Goal: Information Seeking & Learning: Learn about a topic

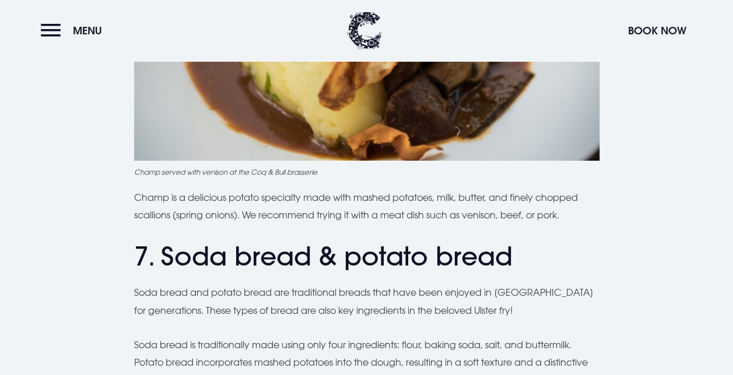
scroll to position [2005, 0]
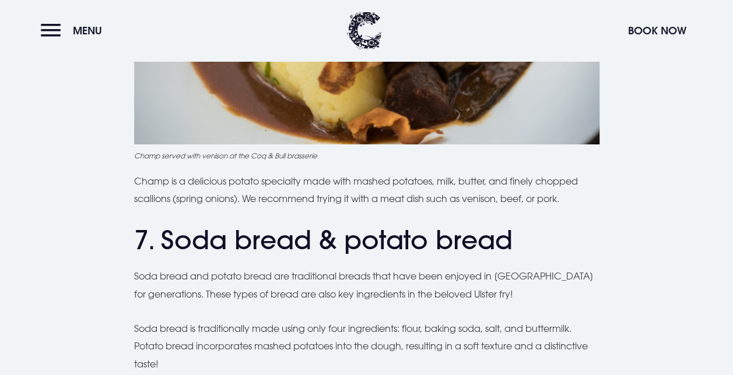
click at [166, 320] on p "Soda bread is traditionally made using only four ingredients: flour, baking sod…" at bounding box center [366, 346] width 465 height 53
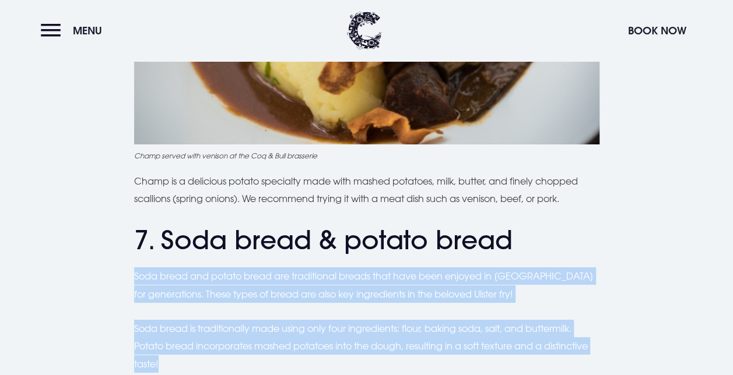
drag, startPoint x: 166, startPoint y: 318, endPoint x: 131, endPoint y: 228, distance: 96.3
click at [131, 228] on div "Planning a trip to Northern Ireland? From the famous Ulster fry to comforting I…" at bounding box center [366, 241] width 719 height 3697
copy div "Soda bread and potato bread are traditional breads that have been enjoyed in No…"
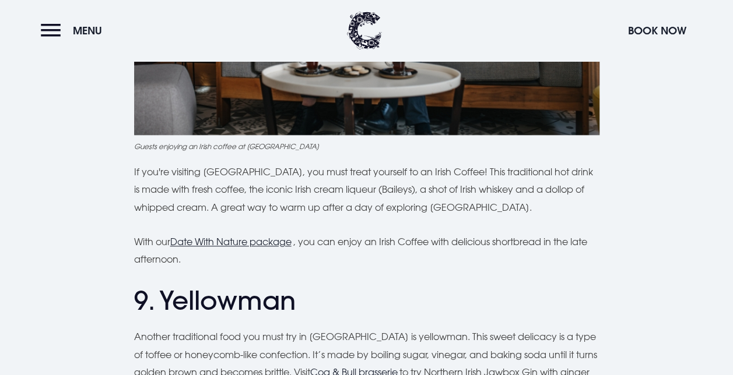
scroll to position [2634, 0]
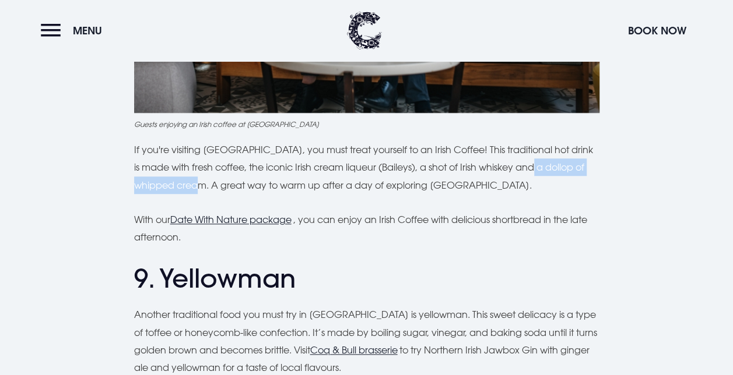
drag, startPoint x: 536, startPoint y: 125, endPoint x: 206, endPoint y: 147, distance: 330.1
click at [206, 147] on p "If you're visiting Northern Ireland, you must treat yourself to an Irish Coffee…" at bounding box center [366, 167] width 465 height 53
copy p "a dollop of whipped cream"
click at [384, 316] on p "Another traditional food you must try in Northern Ireland is yellowman. This sw…" at bounding box center [366, 341] width 465 height 71
click at [371, 344] on u "Coq & Bull brasserie" at bounding box center [353, 350] width 87 height 12
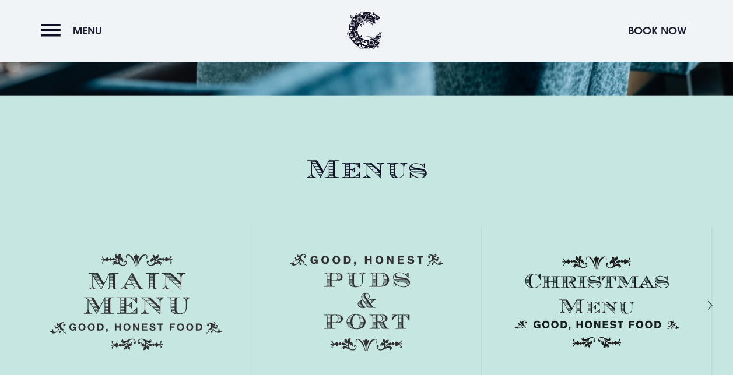
scroll to position [1469, 0]
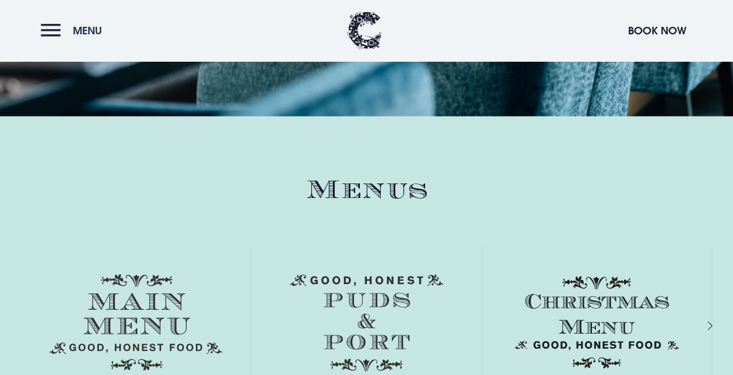
click at [69, 31] on button "Menu" at bounding box center [74, 30] width 67 height 25
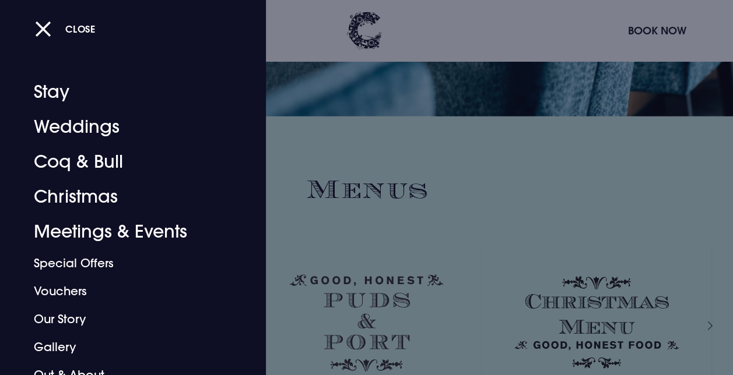
click at [419, 153] on div at bounding box center [366, 187] width 733 height 375
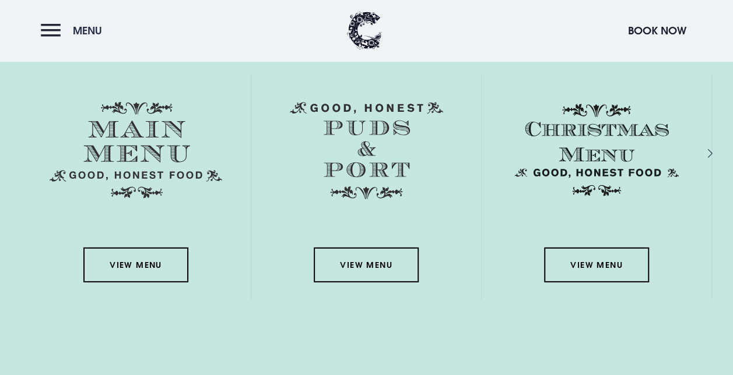
scroll to position [1632, 0]
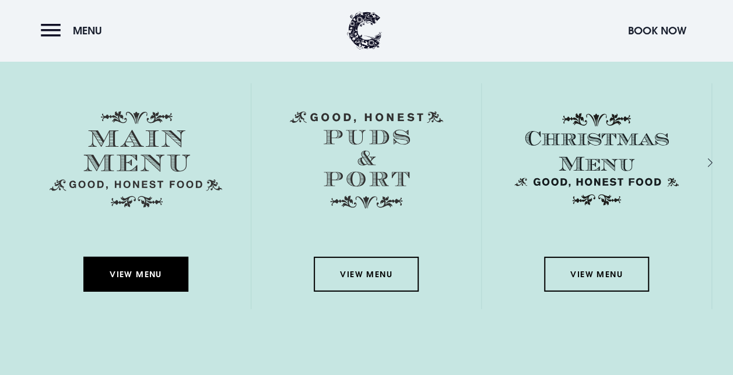
click at [146, 286] on link "View Menu" at bounding box center [135, 274] width 105 height 35
